Goal: Task Accomplishment & Management: Manage account settings

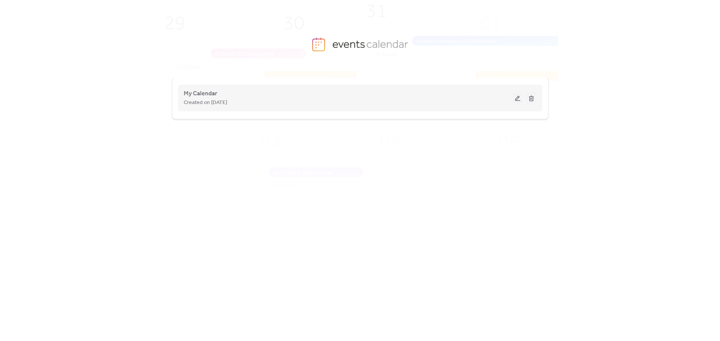
click at [278, 90] on div "My Calendar Created on [DATE]" at bounding box center [348, 98] width 329 height 18
click at [260, 103] on div "Created on [DATE]" at bounding box center [348, 102] width 329 height 9
click at [198, 95] on span "My Calendar" at bounding box center [200, 93] width 33 height 9
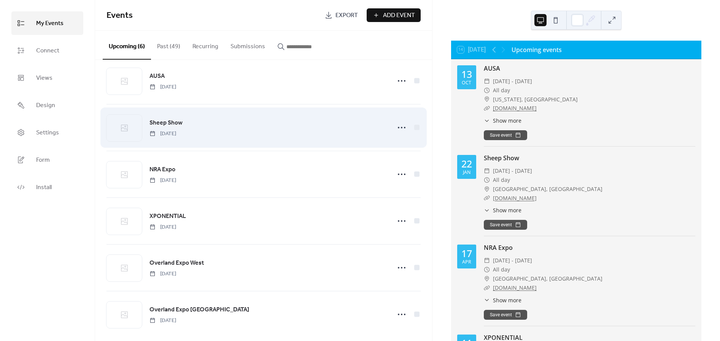
scroll to position [21, 0]
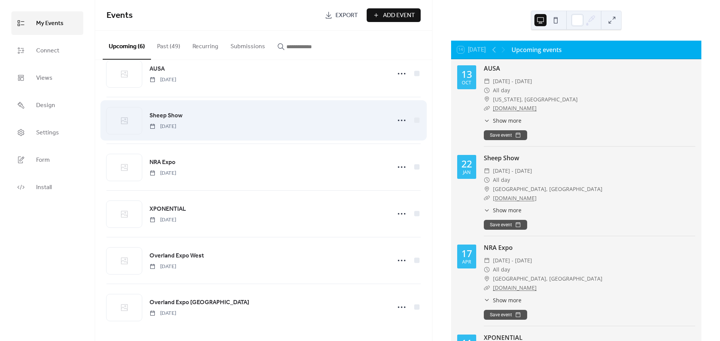
click at [249, 127] on div "Sheep Show [DATE]" at bounding box center [267, 120] width 237 height 19
click at [168, 116] on span "Sheep Show" at bounding box center [165, 115] width 33 height 9
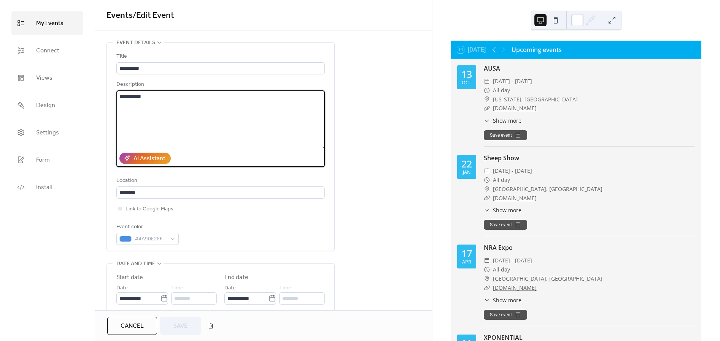
drag, startPoint x: 166, startPoint y: 102, endPoint x: 138, endPoint y: 103, distance: 27.8
click at [138, 103] on textarea "**********" at bounding box center [220, 120] width 208 height 58
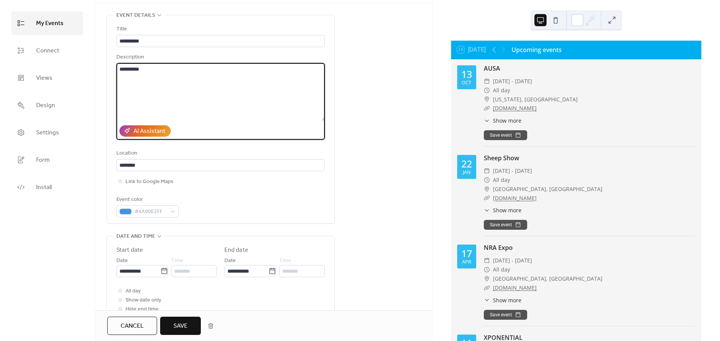
scroll to position [42, 0]
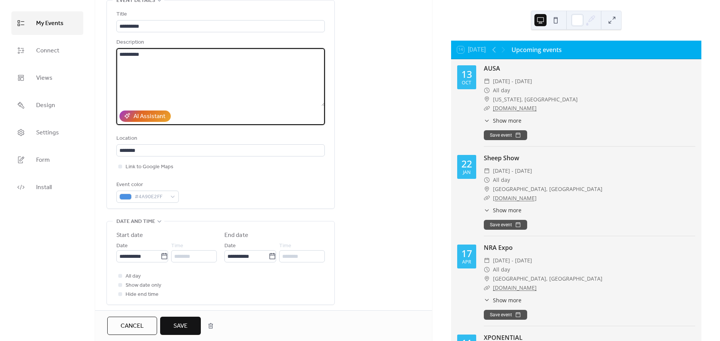
type textarea "**********"
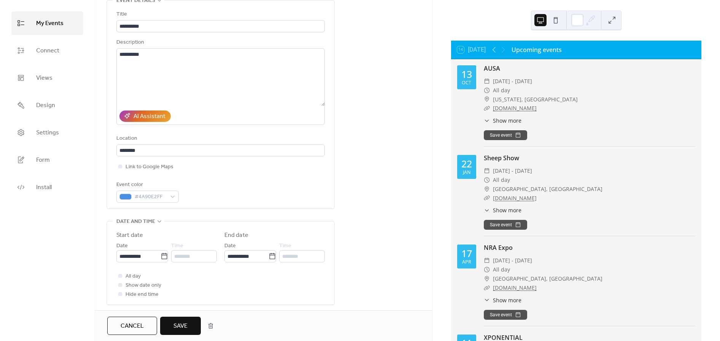
click at [193, 325] on button "Save" at bounding box center [180, 326] width 41 height 18
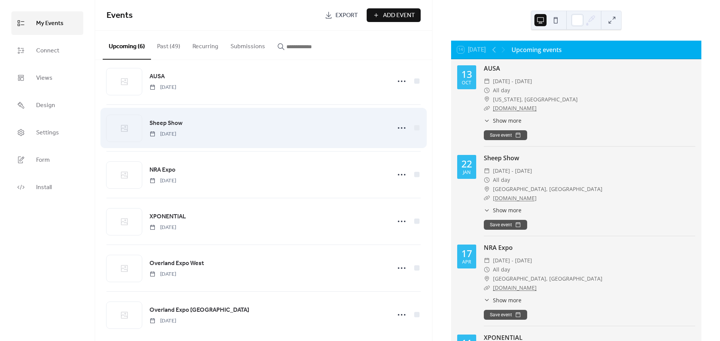
scroll to position [21, 0]
